Goal: Information Seeking & Learning: Learn about a topic

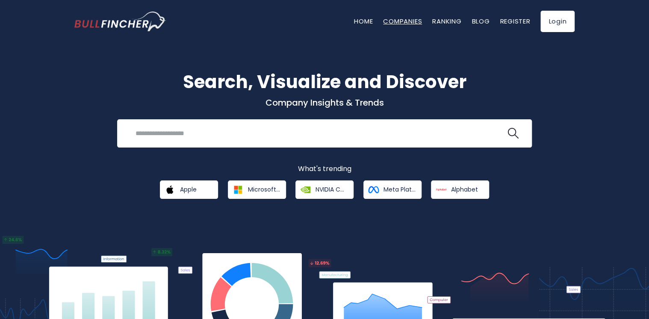
click at [411, 25] on link "Companies" at bounding box center [402, 21] width 39 height 9
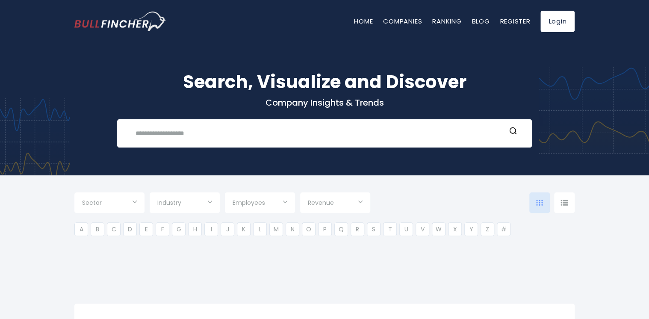
type input "***"
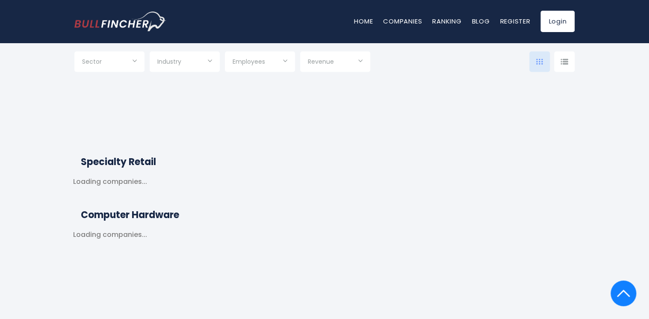
scroll to position [171, 0]
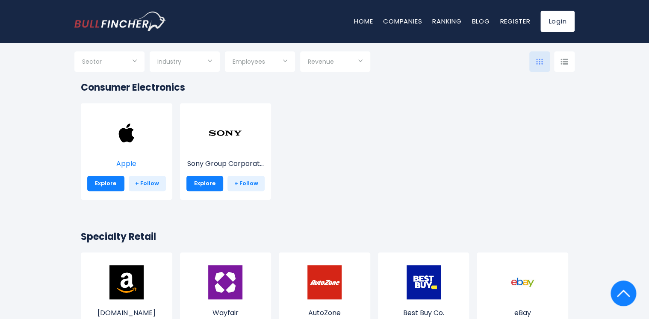
click at [131, 139] on img at bounding box center [126, 133] width 34 height 34
